Goal: Submit feedback/report problem: Submit feedback/report problem

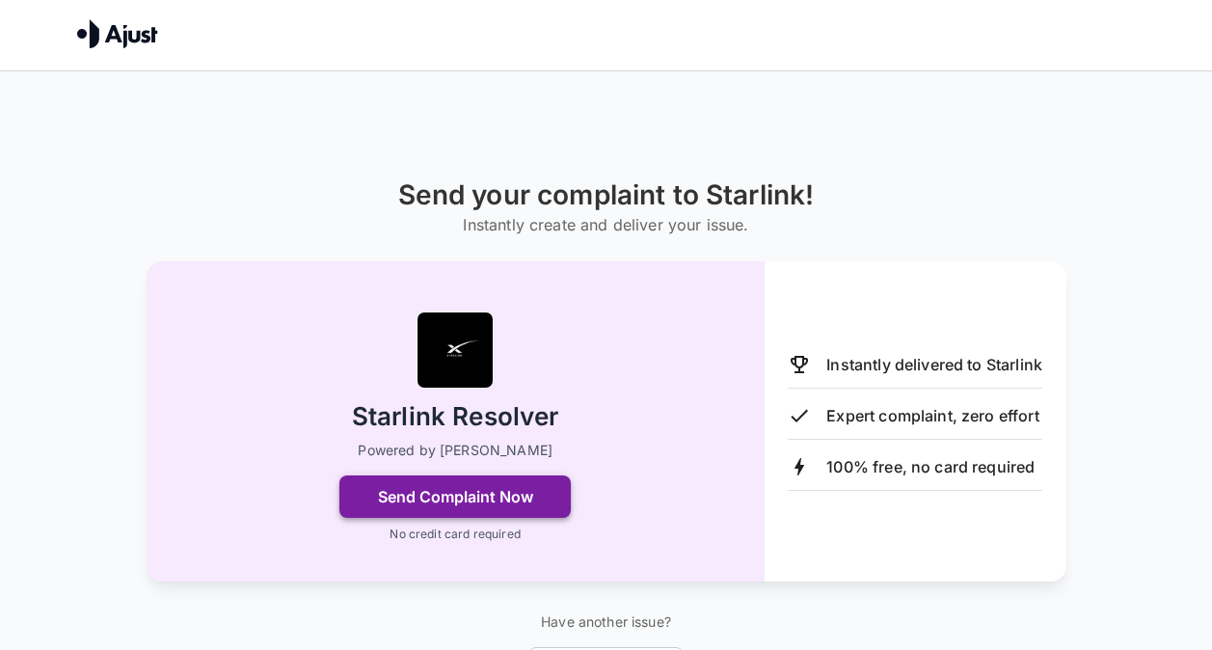
click at [507, 505] on button "Send Complaint Now" at bounding box center [454, 496] width 231 height 42
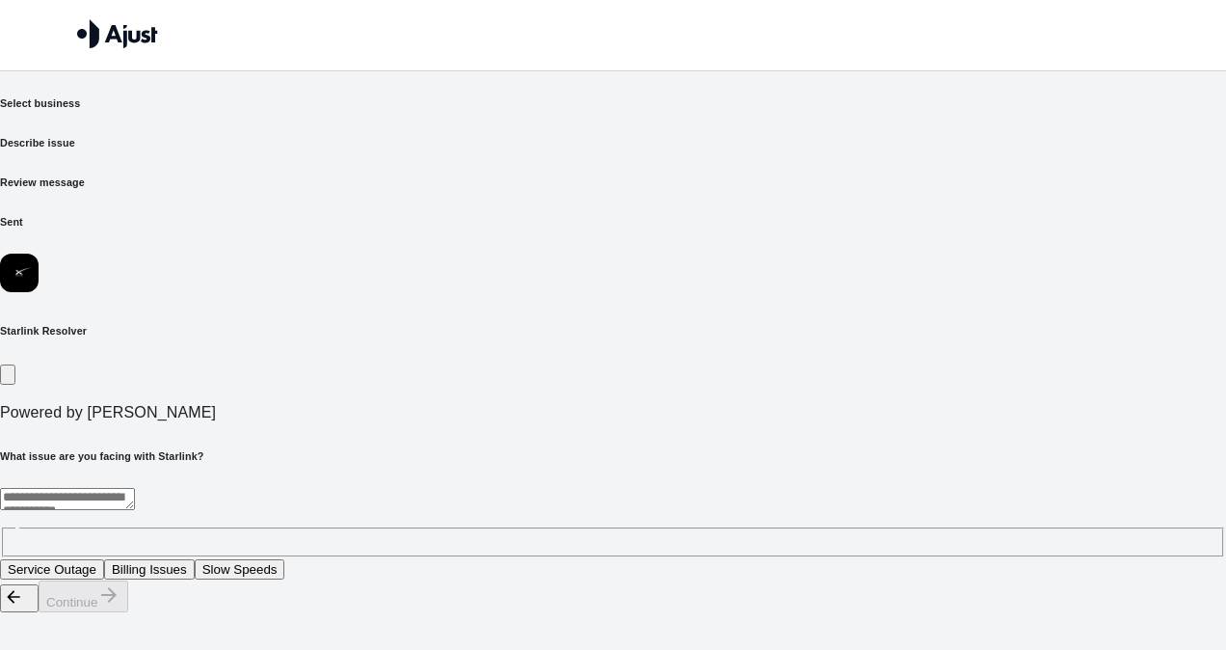
click at [135, 488] on textarea at bounding box center [67, 499] width 135 height 22
click at [104, 559] on button "Service Outage" at bounding box center [52, 569] width 104 height 20
click at [128, 612] on button "Continue" at bounding box center [84, 596] width 90 height 32
click at [135, 488] on textarea at bounding box center [67, 499] width 135 height 22
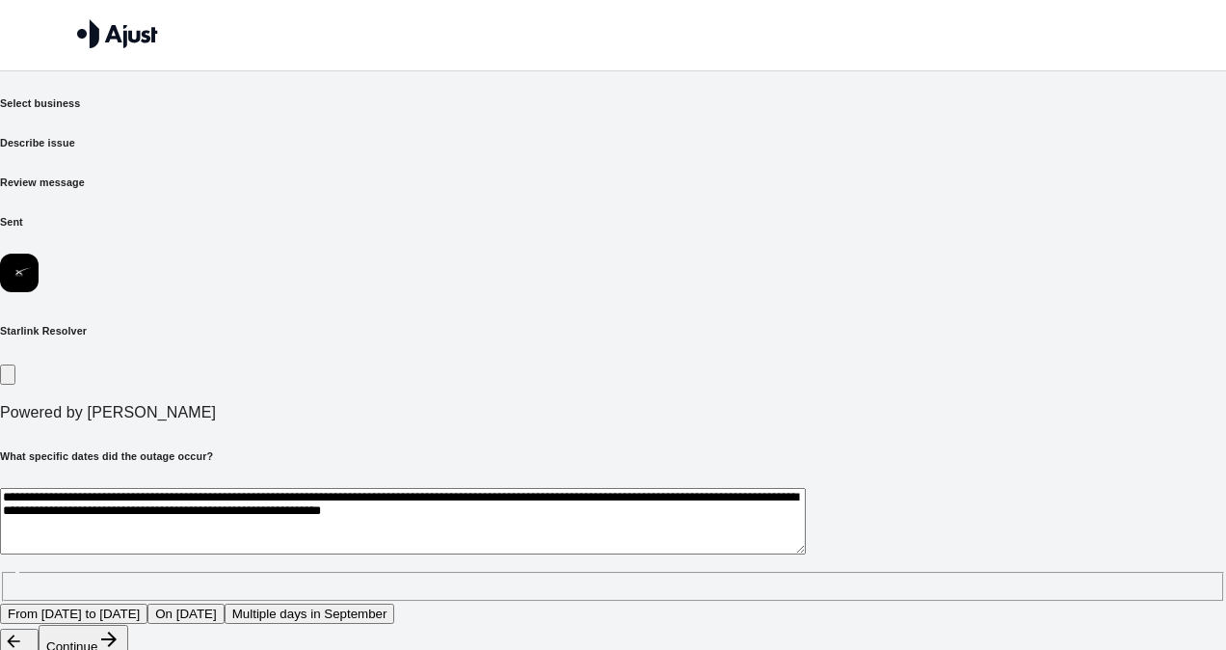
type textarea "**********"
click at [128, 625] on button "Continue" at bounding box center [84, 641] width 90 height 32
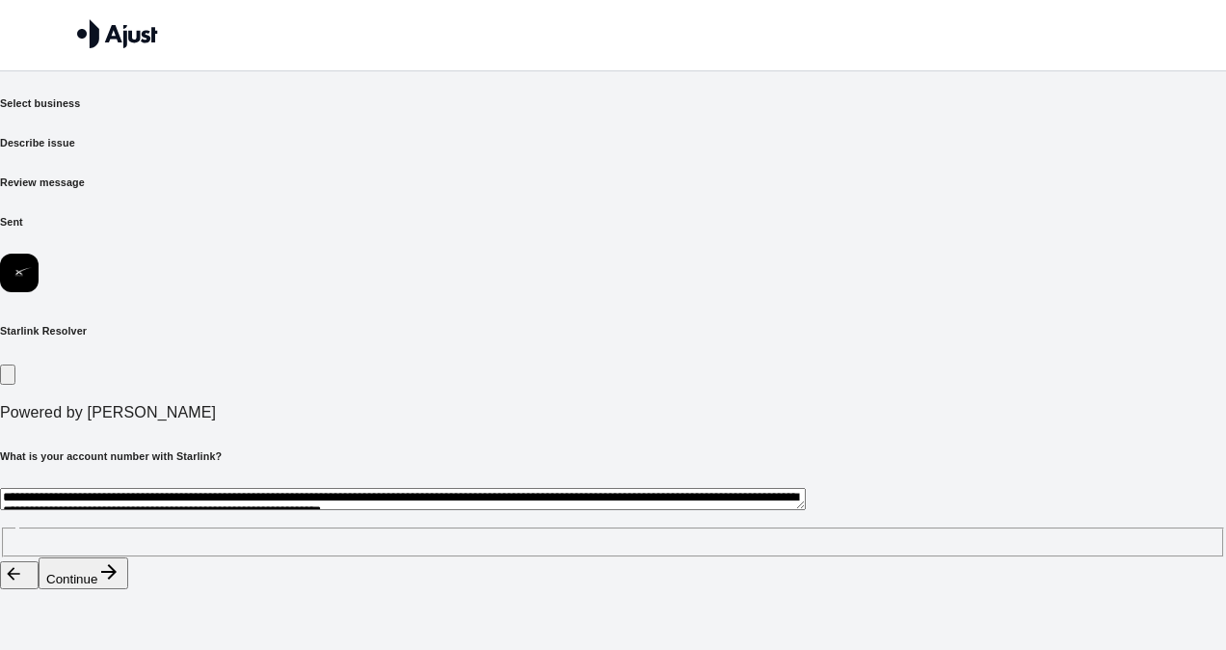
click at [128, 589] on button "Continue" at bounding box center [84, 573] width 90 height 32
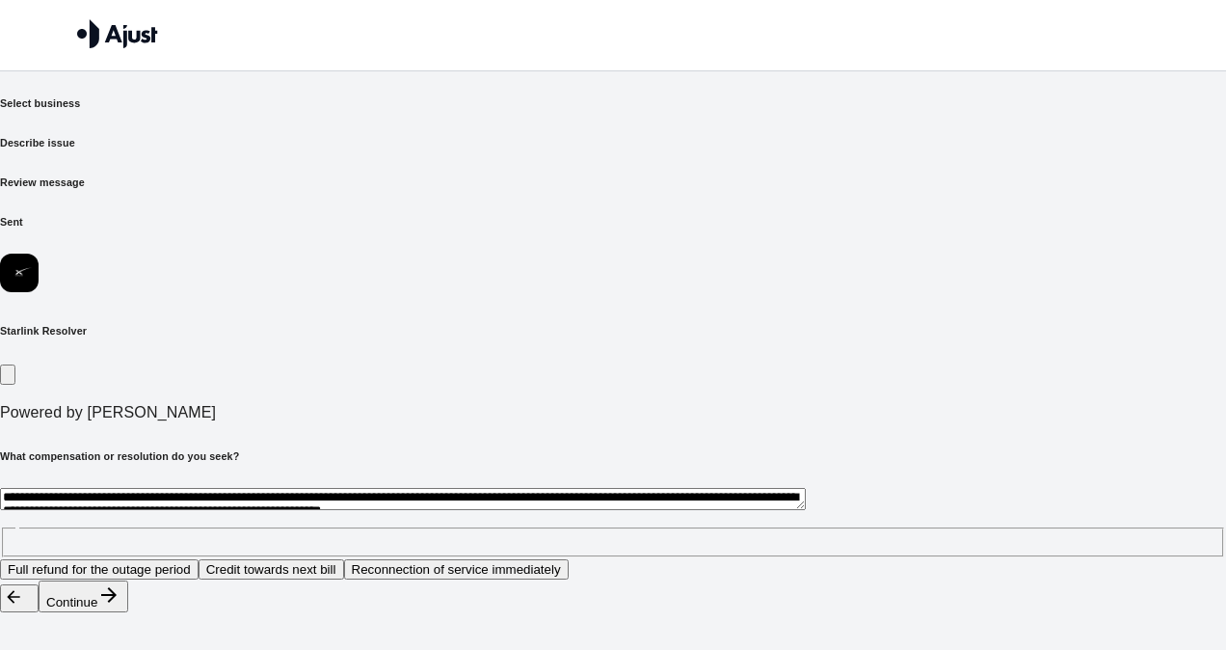
click at [128, 612] on button "Continue" at bounding box center [84, 596] width 90 height 32
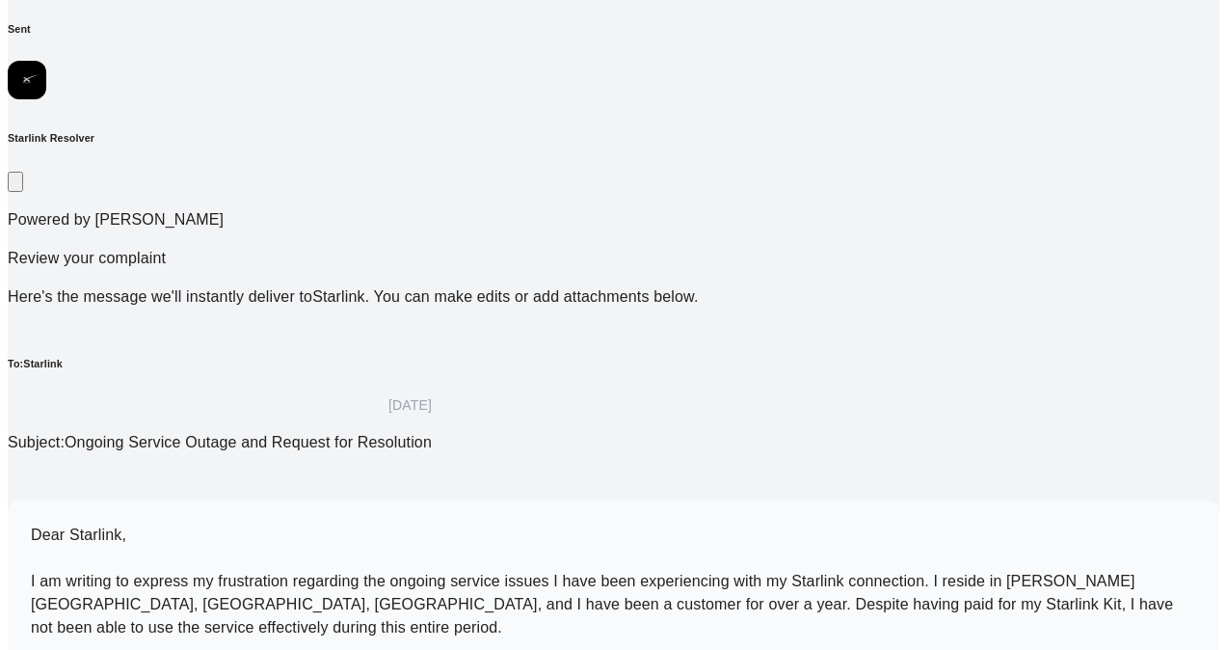
scroll to position [207, 0]
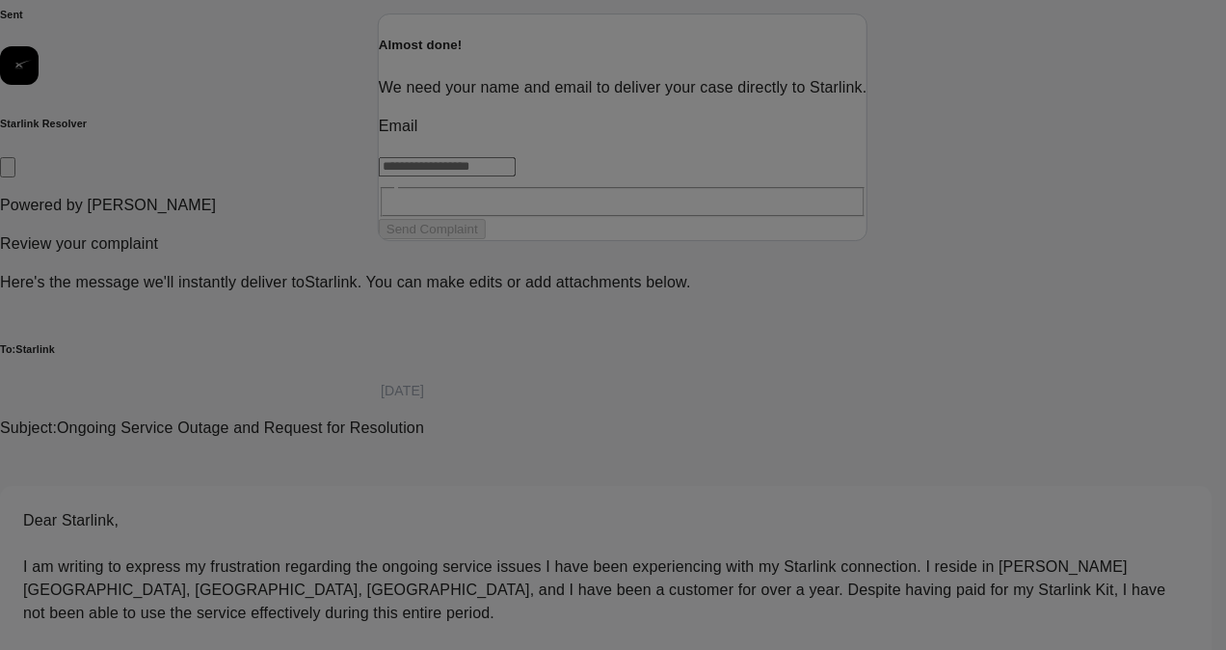
click at [477, 176] on input "text" at bounding box center [447, 166] width 137 height 19
click at [490, 176] on input "text" at bounding box center [447, 166] width 137 height 19
type input "*"
click at [483, 176] on input "text" at bounding box center [447, 166] width 137 height 19
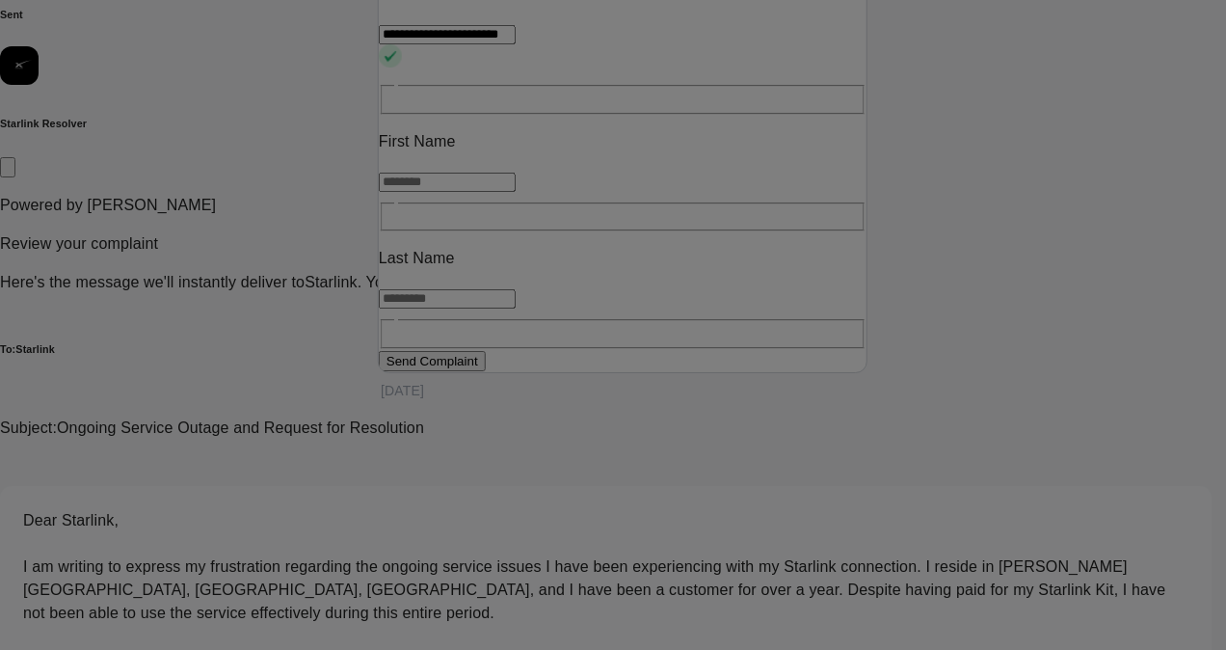
type input "**********"
click at [511, 192] on input "text" at bounding box center [447, 182] width 137 height 19
type input "******"
type input "********"
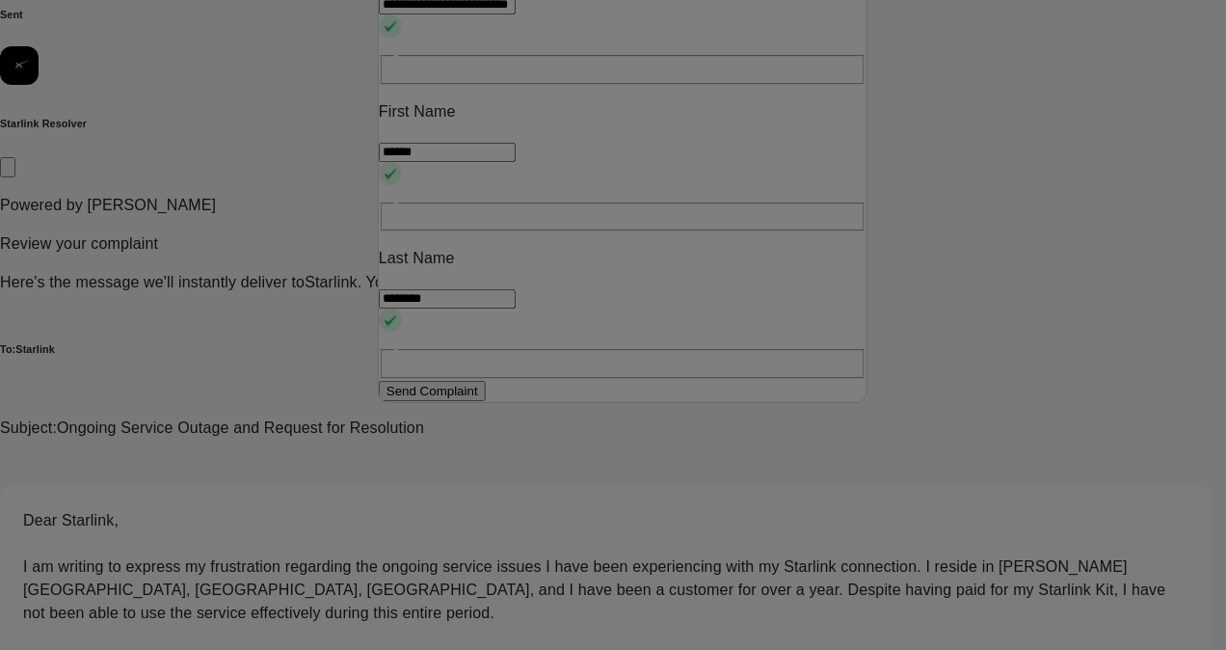
click at [486, 401] on button "Send Complaint" at bounding box center [432, 391] width 107 height 20
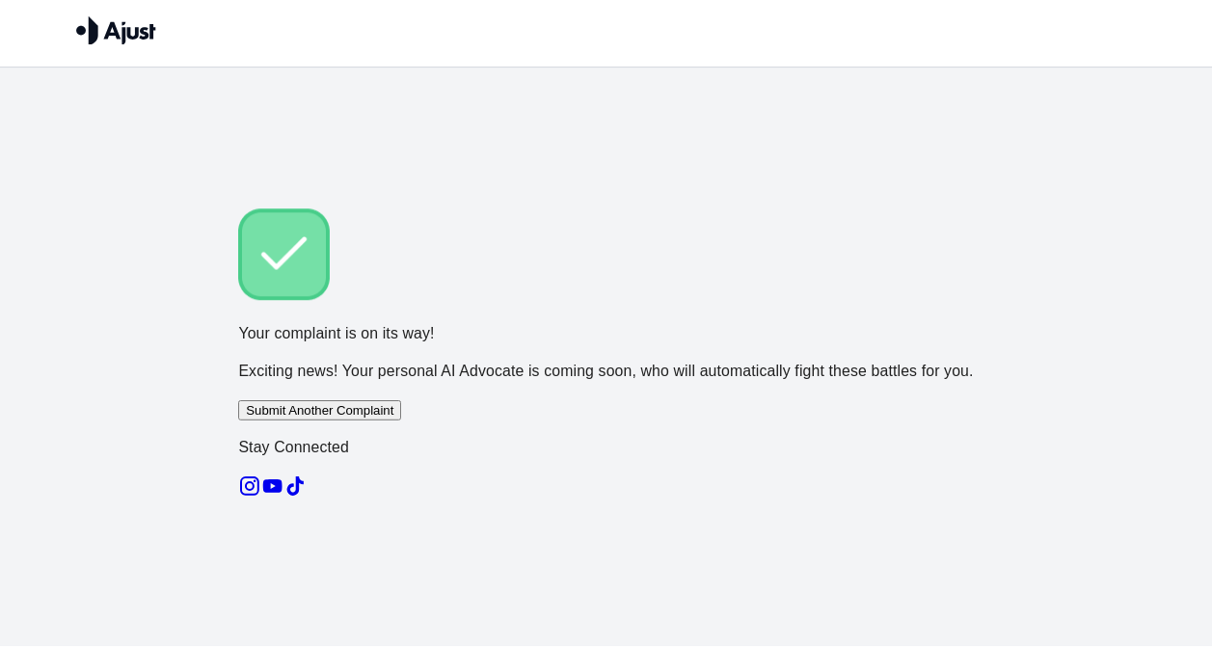
scroll to position [6, 0]
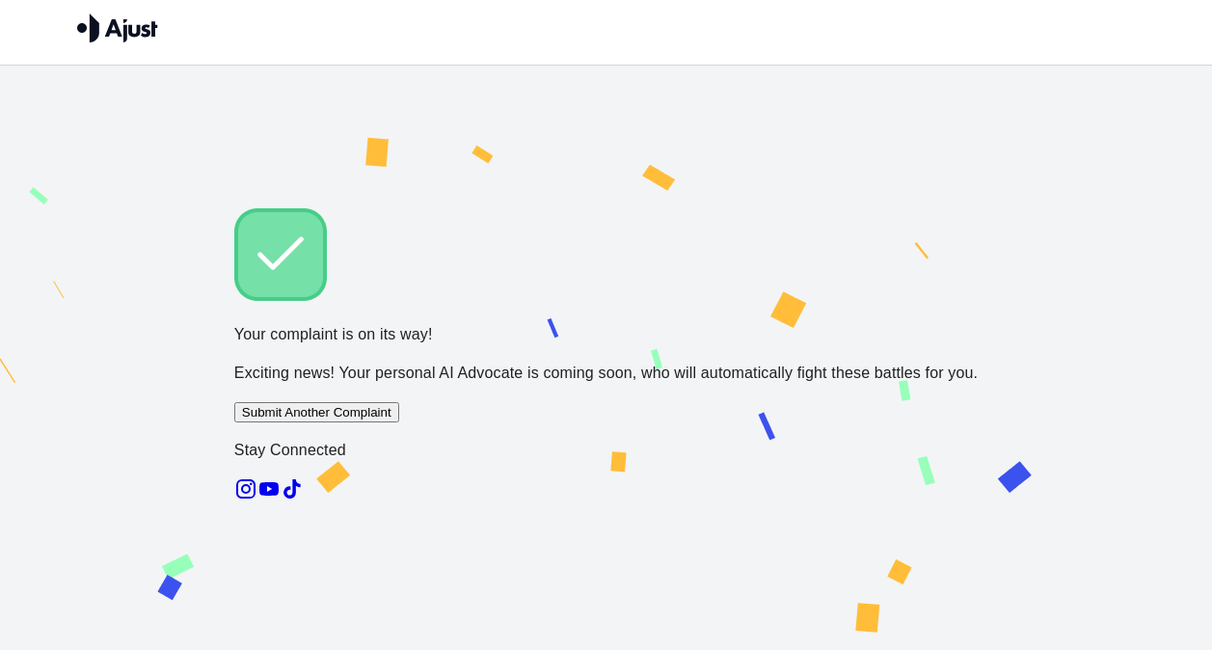
click at [327, 245] on img at bounding box center [280, 254] width 93 height 93
